Goal: Task Accomplishment & Management: Complete application form

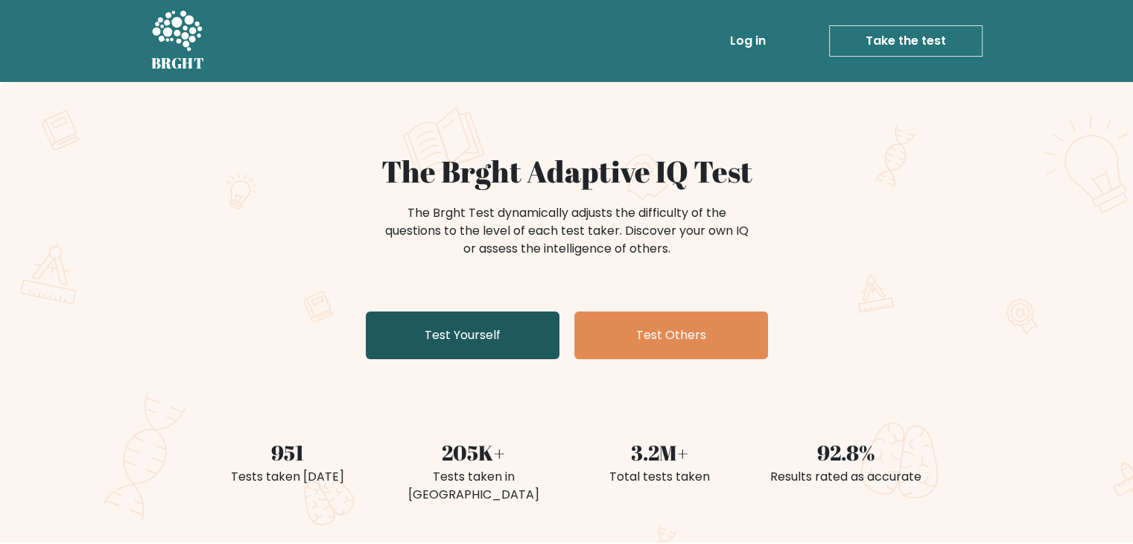
click at [420, 319] on link "Test Yourself" at bounding box center [463, 335] width 194 height 48
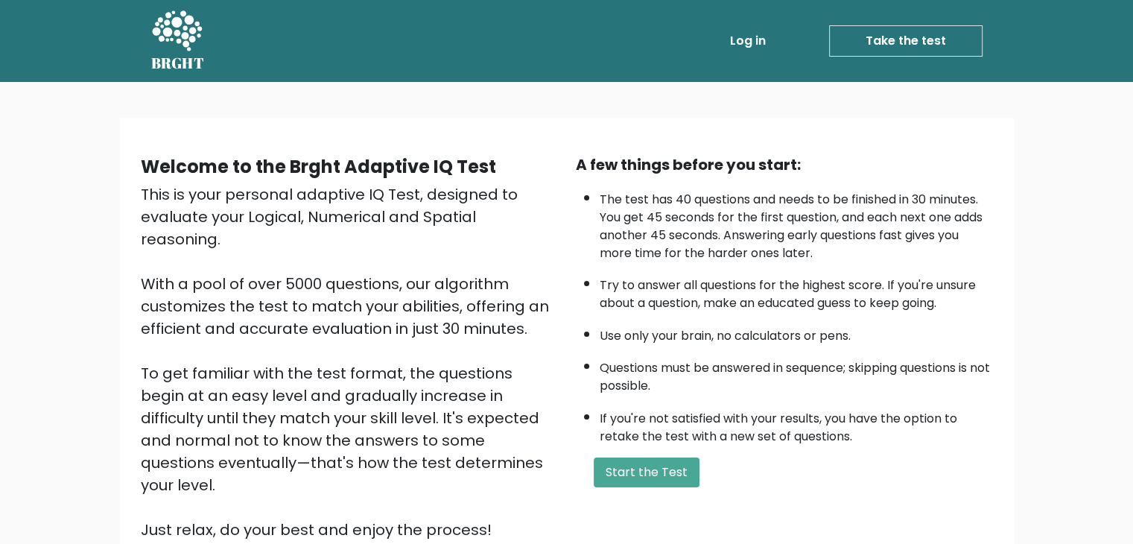
scroll to position [75, 0]
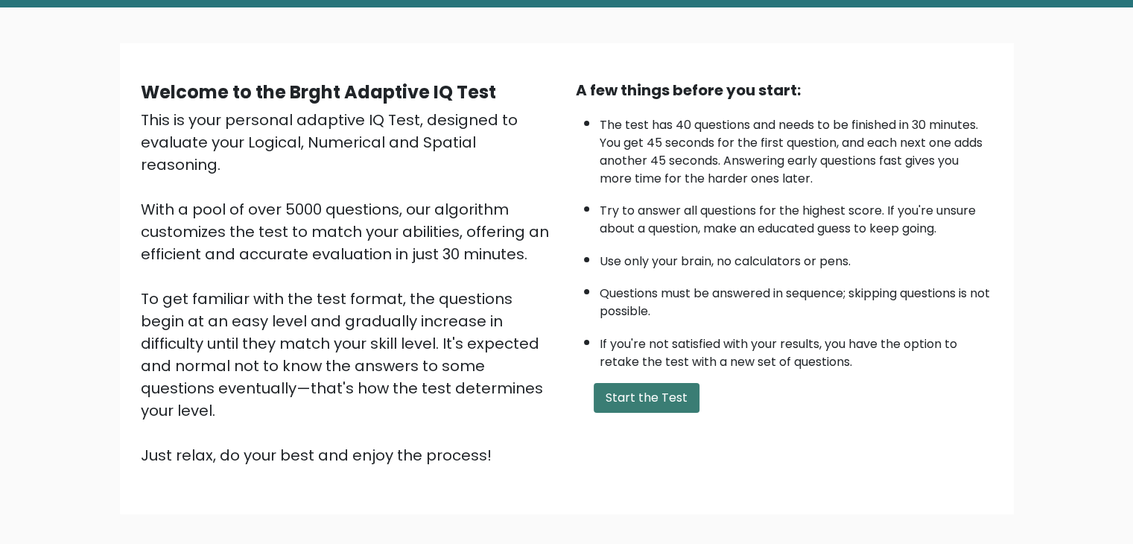
click at [649, 390] on button "Start the Test" at bounding box center [647, 398] width 106 height 30
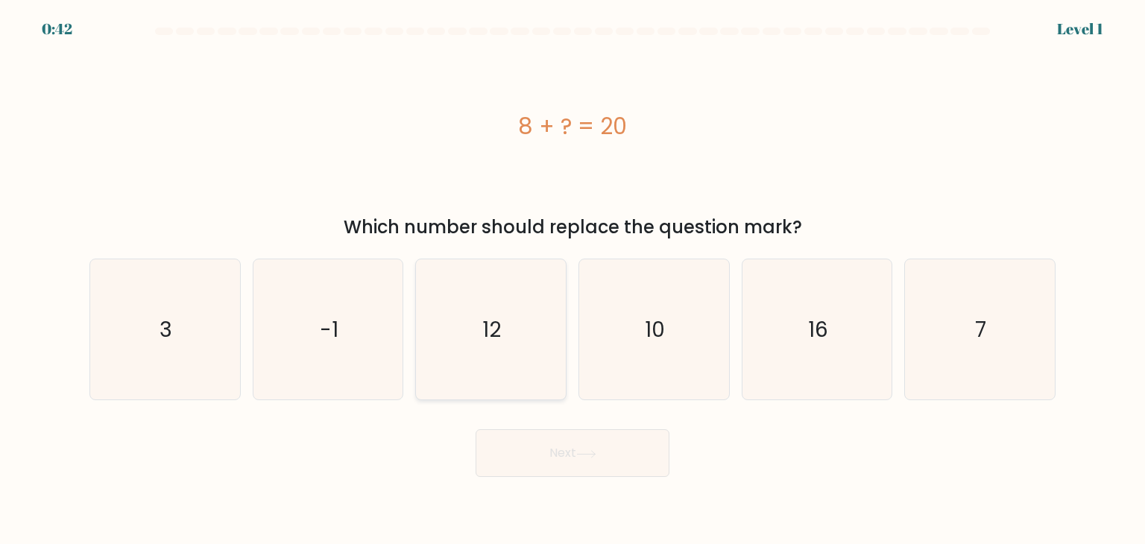
click at [537, 300] on icon "12" at bounding box center [490, 329] width 140 height 140
click at [572, 279] on input "c. 12" at bounding box center [572, 275] width 1 height 7
radio input "true"
click at [590, 455] on icon at bounding box center [586, 454] width 20 height 8
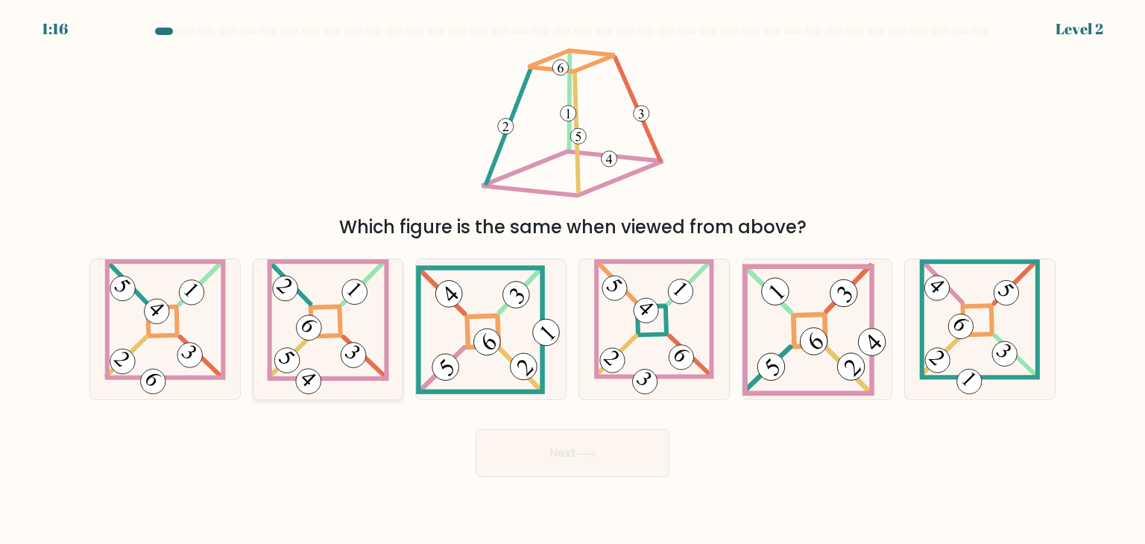
click at [323, 318] on icon at bounding box center [328, 329] width 122 height 140
click at [572, 279] on input "b." at bounding box center [572, 275] width 1 height 7
radio input "true"
click at [566, 458] on button "Next" at bounding box center [572, 453] width 194 height 48
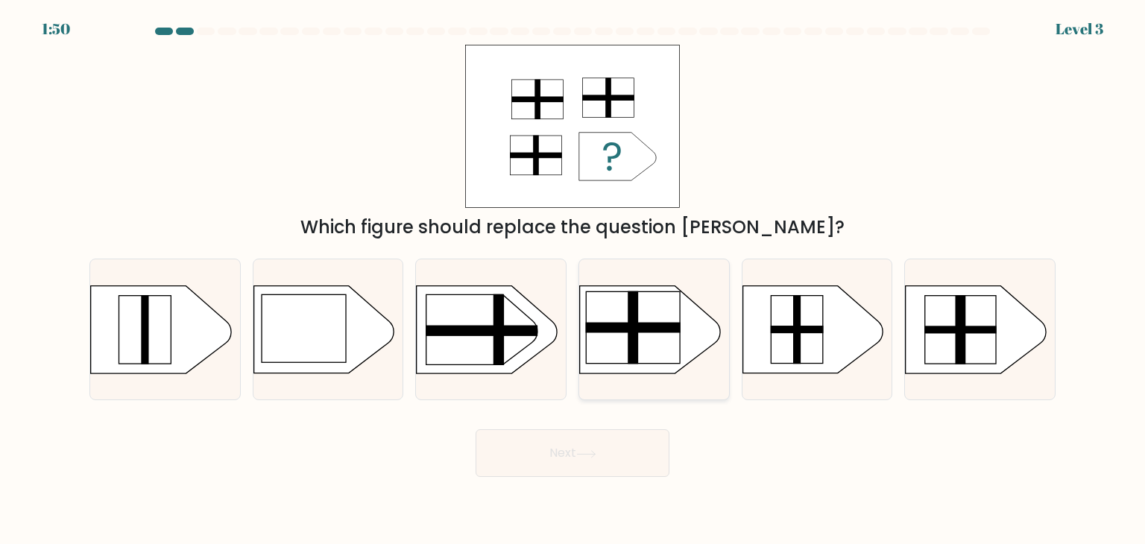
click at [616, 304] on rect at bounding box center [633, 327] width 94 height 72
click at [573, 279] on input "d." at bounding box center [572, 275] width 1 height 7
radio input "true"
click at [575, 455] on button "Next" at bounding box center [572, 453] width 194 height 48
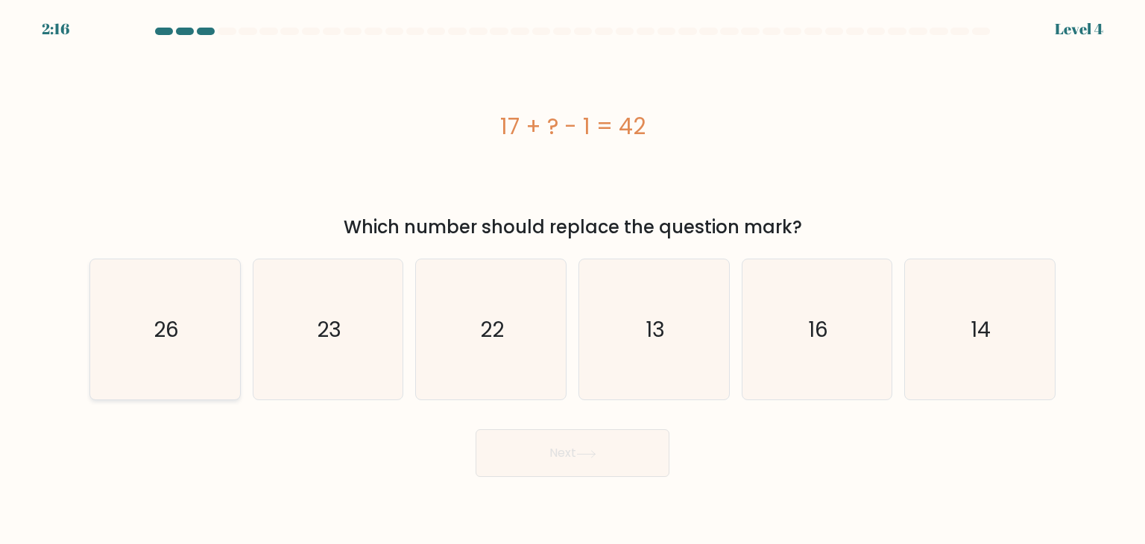
click at [223, 301] on icon "26" at bounding box center [165, 329] width 140 height 140
click at [572, 279] on input "a. 26" at bounding box center [572, 275] width 1 height 7
radio input "true"
click at [572, 439] on button "Next" at bounding box center [572, 453] width 194 height 48
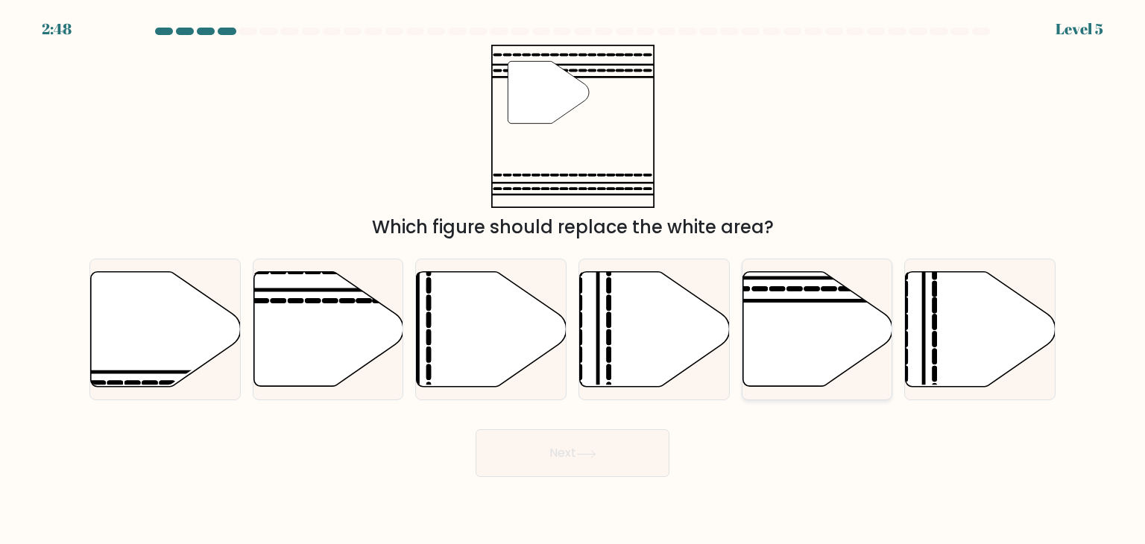
click at [781, 308] on icon at bounding box center [817, 329] width 150 height 115
click at [573, 279] on input "e." at bounding box center [572, 275] width 1 height 7
radio input "true"
click at [585, 454] on icon at bounding box center [586, 454] width 20 height 8
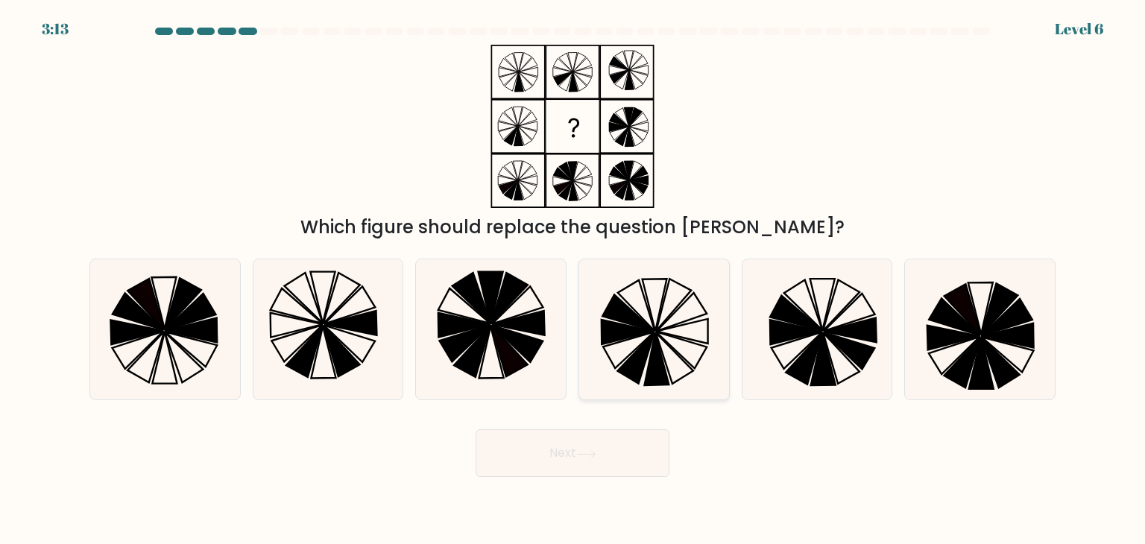
click at [666, 339] on icon at bounding box center [653, 329] width 140 height 140
click at [573, 279] on input "d." at bounding box center [572, 275] width 1 height 7
radio input "true"
click at [608, 475] on button "Next" at bounding box center [572, 453] width 194 height 48
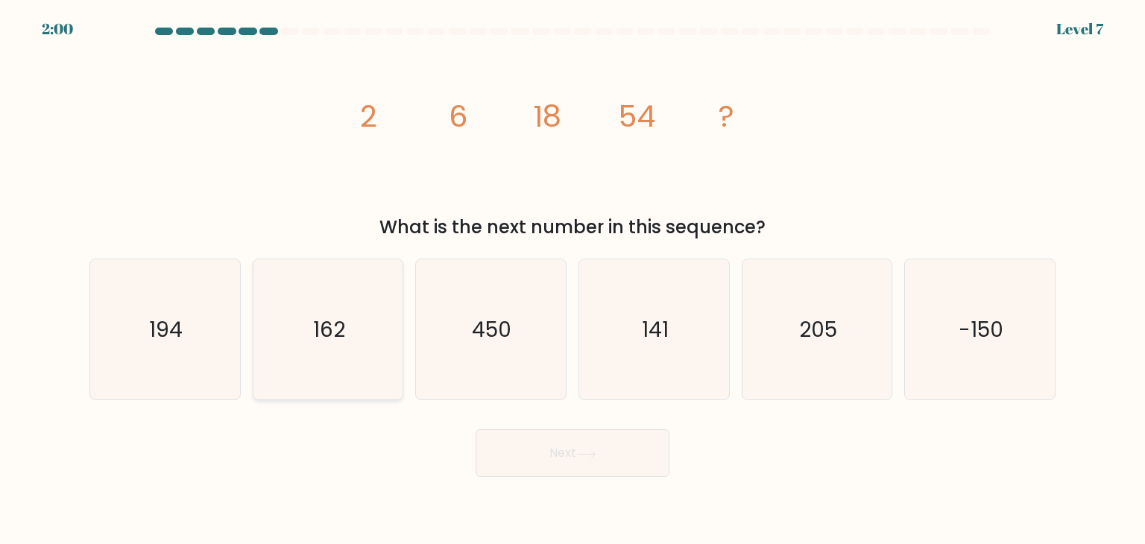
click at [331, 352] on icon "162" at bounding box center [328, 329] width 140 height 140
click at [572, 279] on input "b. 162" at bounding box center [572, 275] width 1 height 7
radio input "true"
click at [571, 455] on button "Next" at bounding box center [572, 453] width 194 height 48
